Goal: Task Accomplishment & Management: Manage account settings

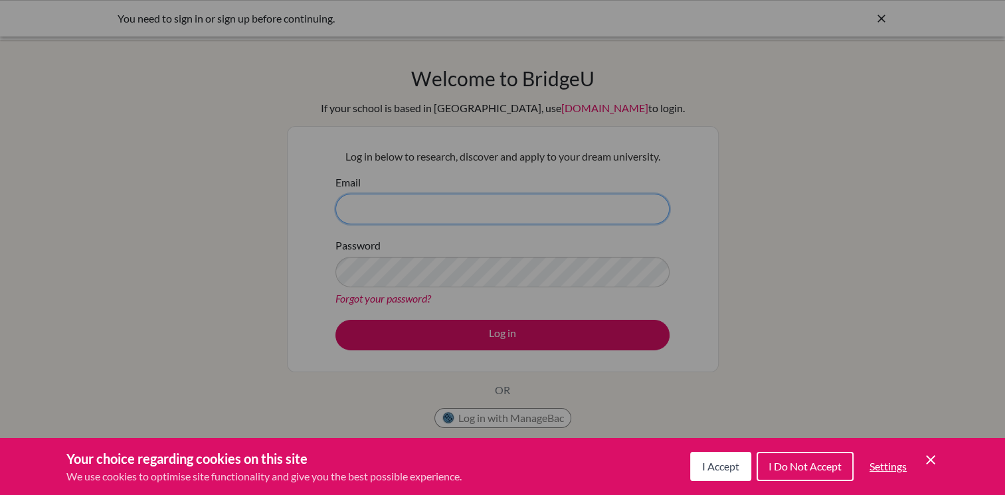
type input "fan.ashley@primacy.org.tw"
click at [927, 469] on div "I Accept I Do Not Accept Settings Cookie Control Close Icon" at bounding box center [814, 467] width 248 height 35
click at [930, 463] on icon "Cookie Control Close Icon" at bounding box center [931, 460] width 16 height 16
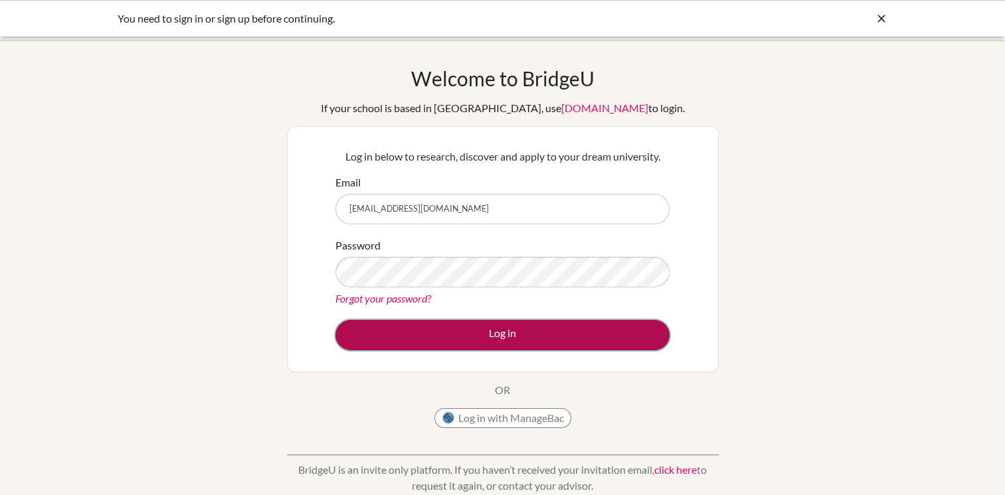
click at [534, 337] on button "Log in" at bounding box center [502, 335] width 334 height 31
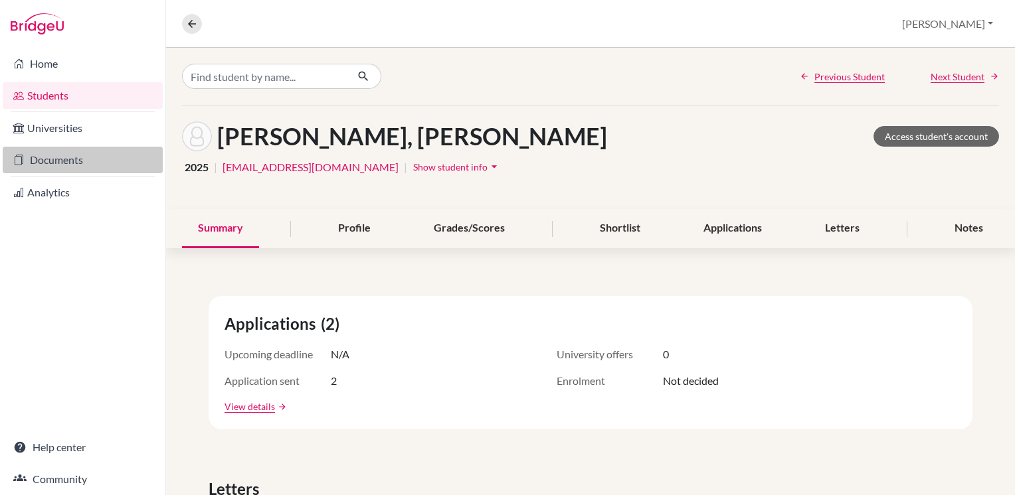
click at [52, 159] on link "Documents" at bounding box center [83, 160] width 160 height 27
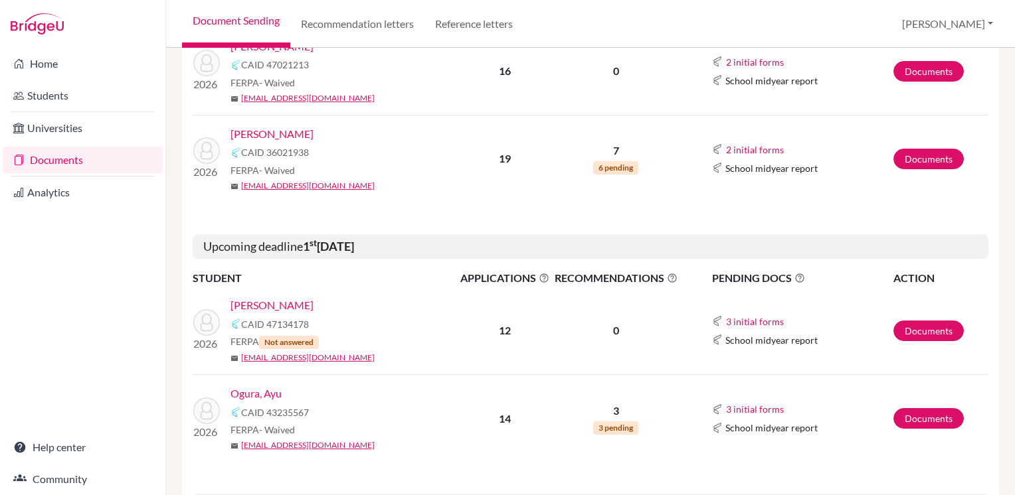
scroll to position [353, 0]
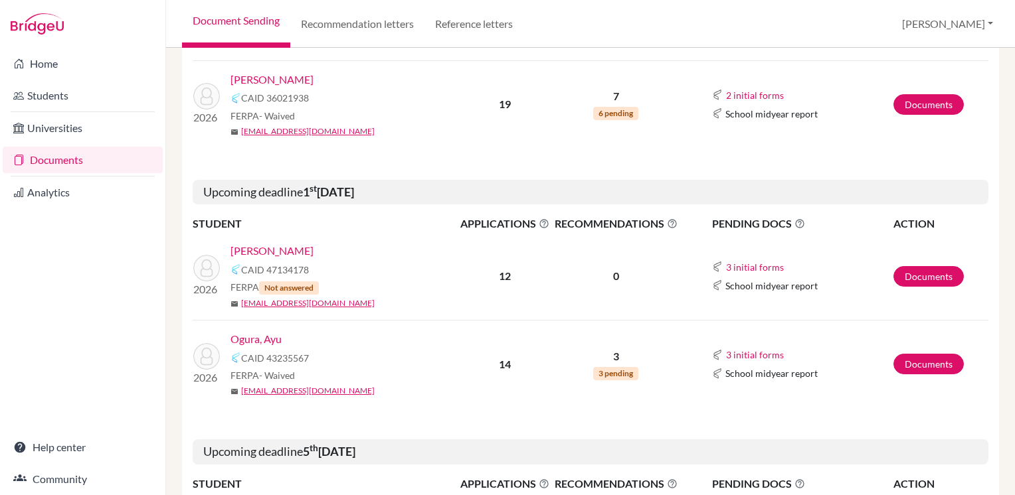
click at [262, 339] on link "Ogura, Ayu" at bounding box center [255, 339] width 51 height 16
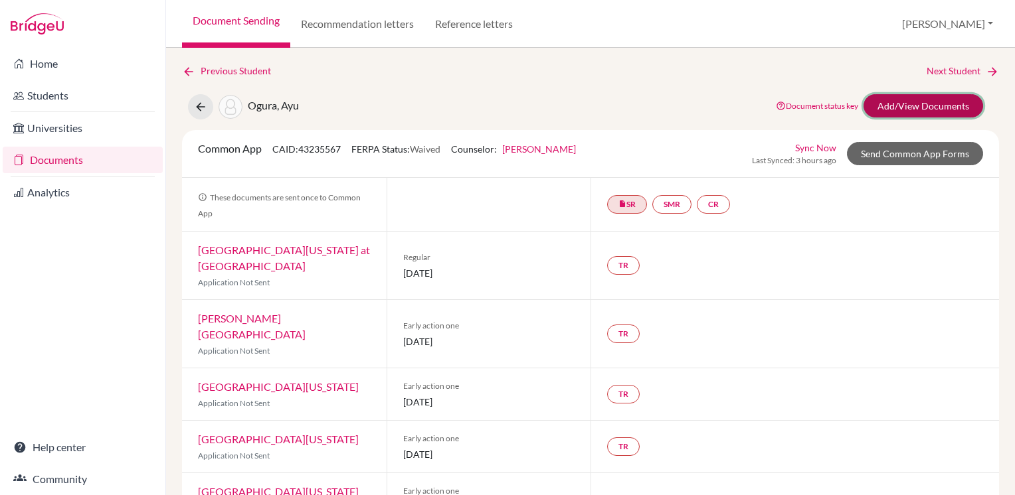
click at [901, 113] on link "Add/View Documents" at bounding box center [923, 105] width 120 height 23
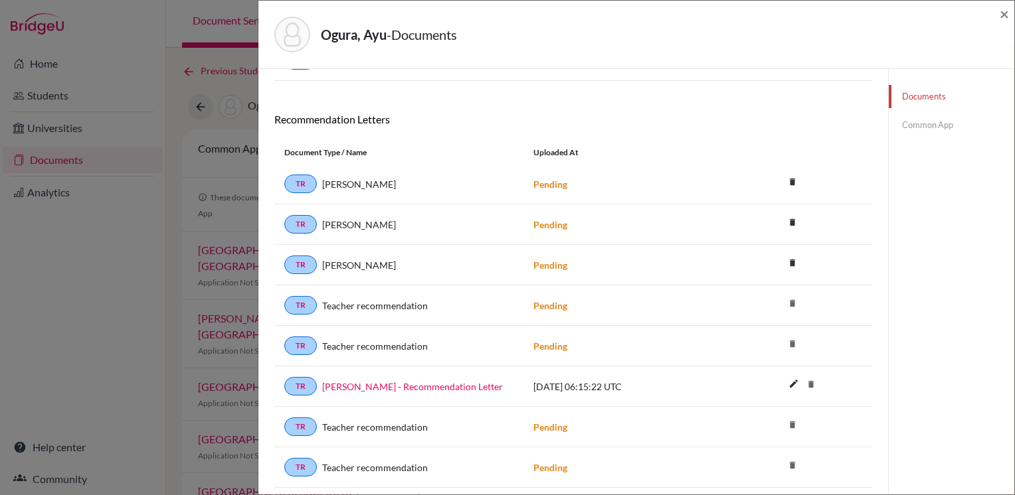
scroll to position [332, 0]
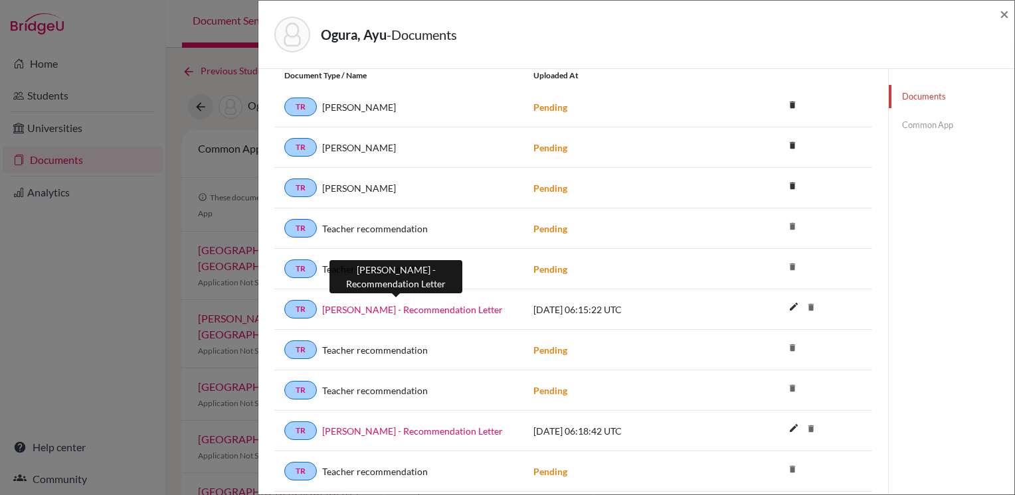
click at [428, 307] on link "Ayu Ogura - Recommendation Letter" at bounding box center [412, 310] width 181 height 14
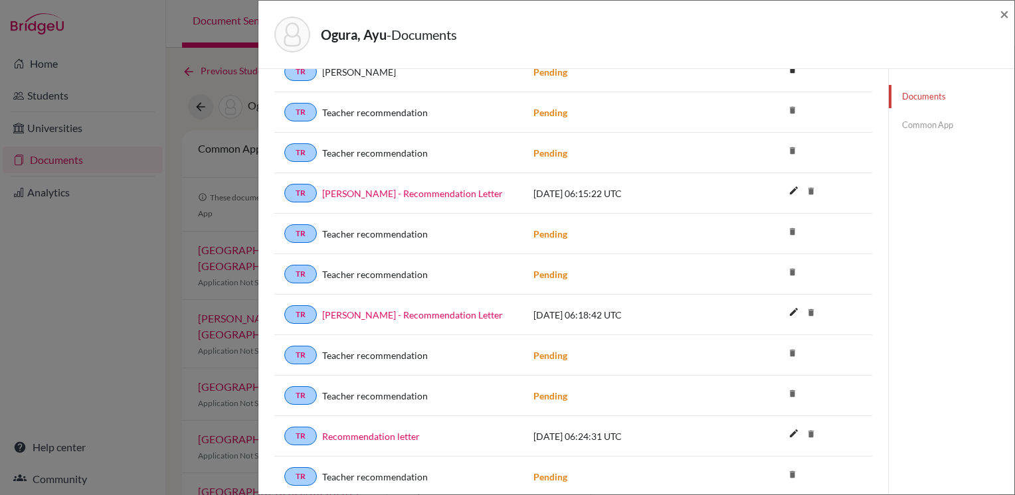
scroll to position [425, 0]
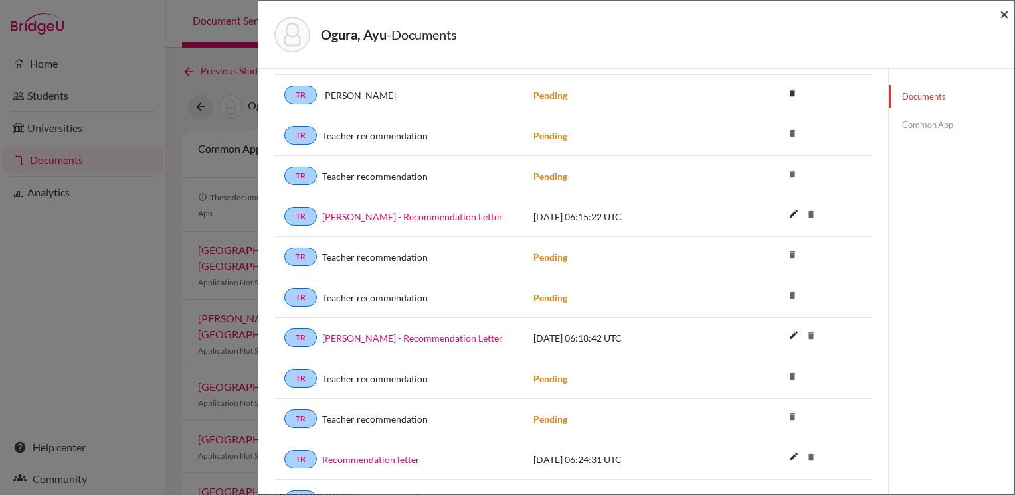
click at [1004, 15] on span "×" at bounding box center [1004, 13] width 9 height 19
